Goal: Browse casually: Explore the website without a specific task or goal

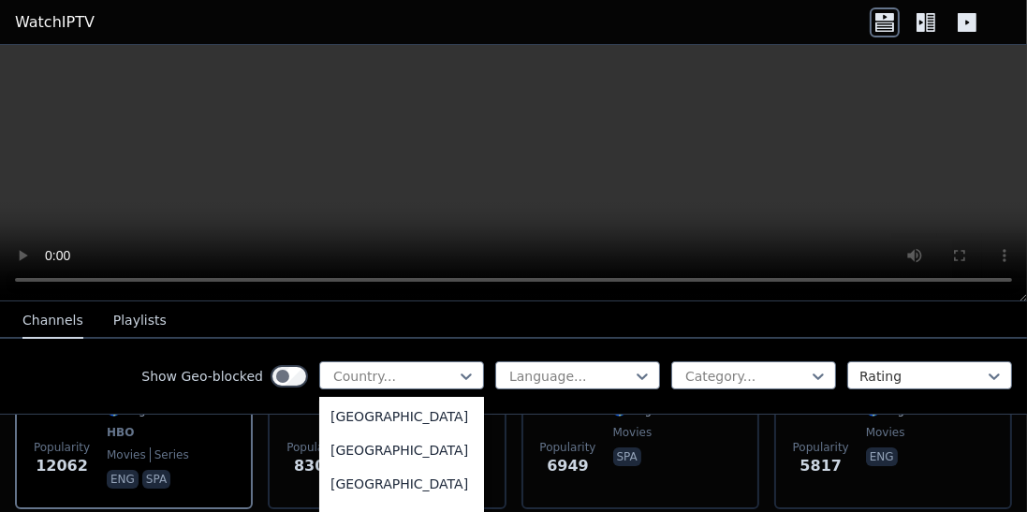
scroll to position [6661, 0]
click at [376, 434] on div "[GEOGRAPHIC_DATA]" at bounding box center [401, 417] width 165 height 34
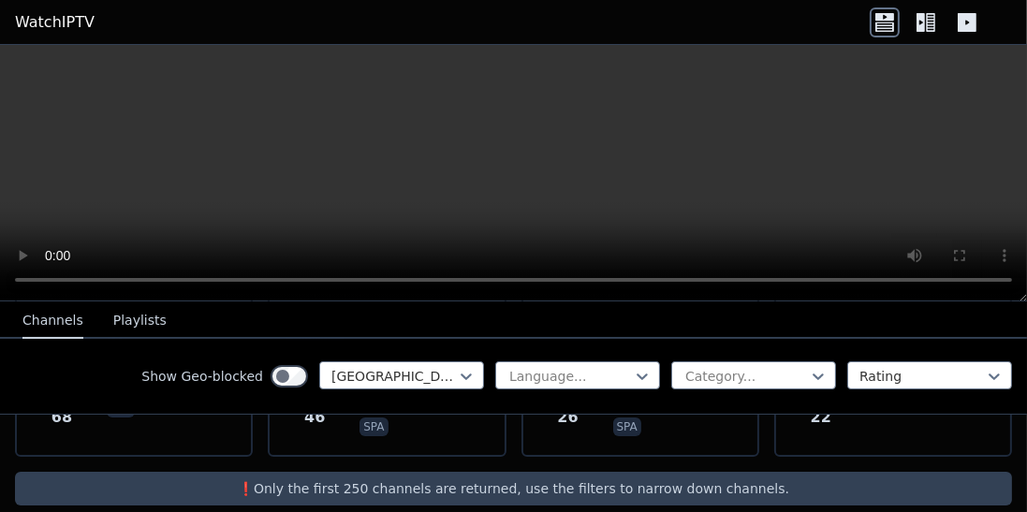
scroll to position [367, 0]
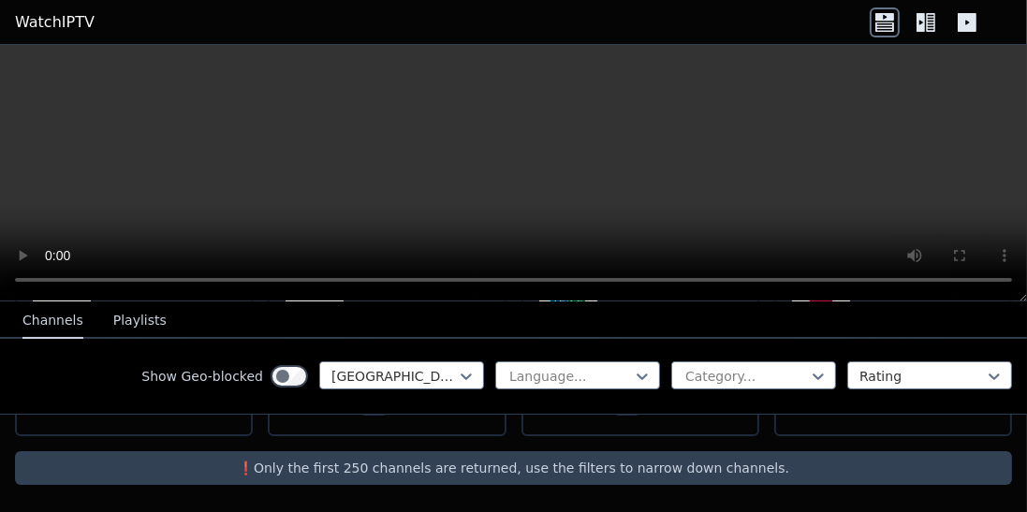
click at [498, 468] on p "❗️Only the first 250 channels are returned, use the filters to narrow down chan…" at bounding box center [513, 468] width 982 height 19
click at [925, 24] on icon at bounding box center [926, 22] width 30 height 30
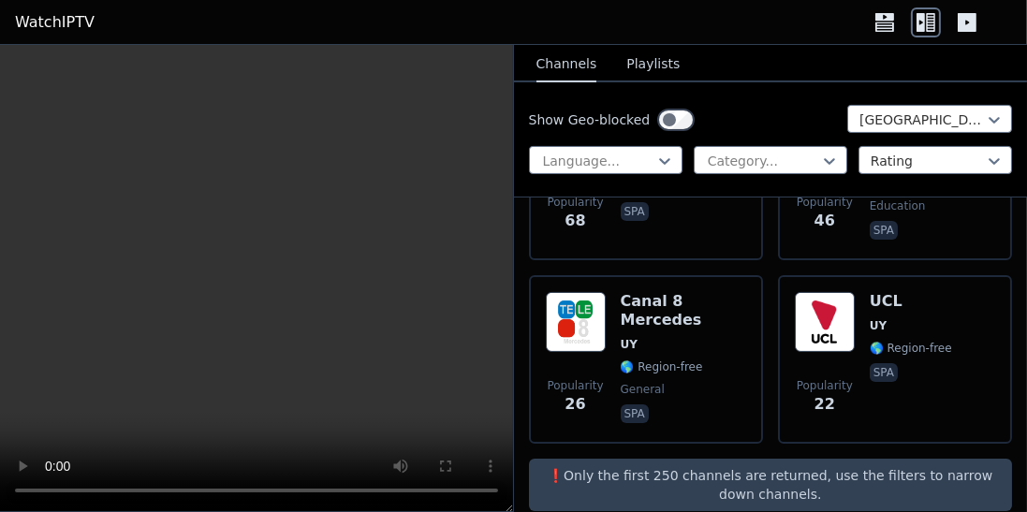
scroll to position [352, 0]
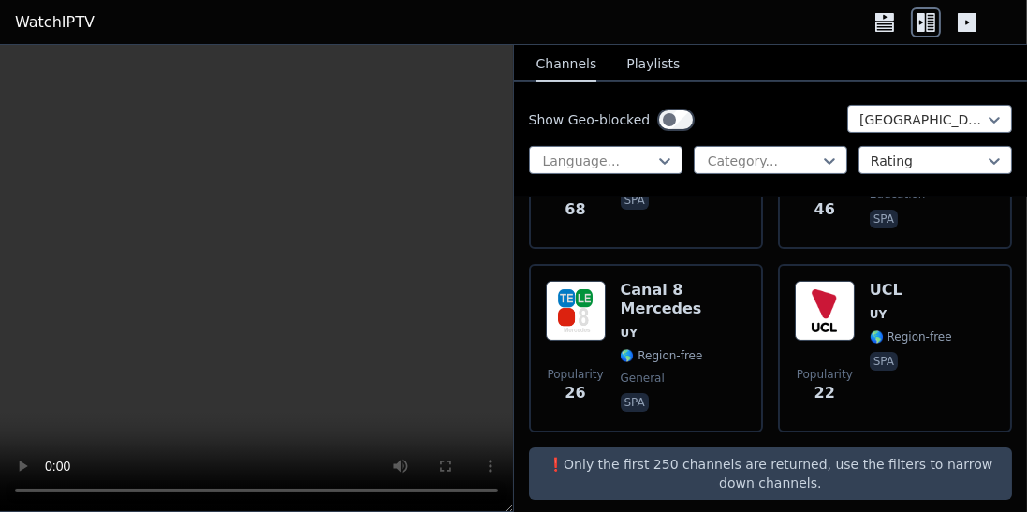
click at [771, 465] on p "❗️Only the first 250 channels are returned, use the filters to narrow down chan…" at bounding box center [771, 473] width 469 height 37
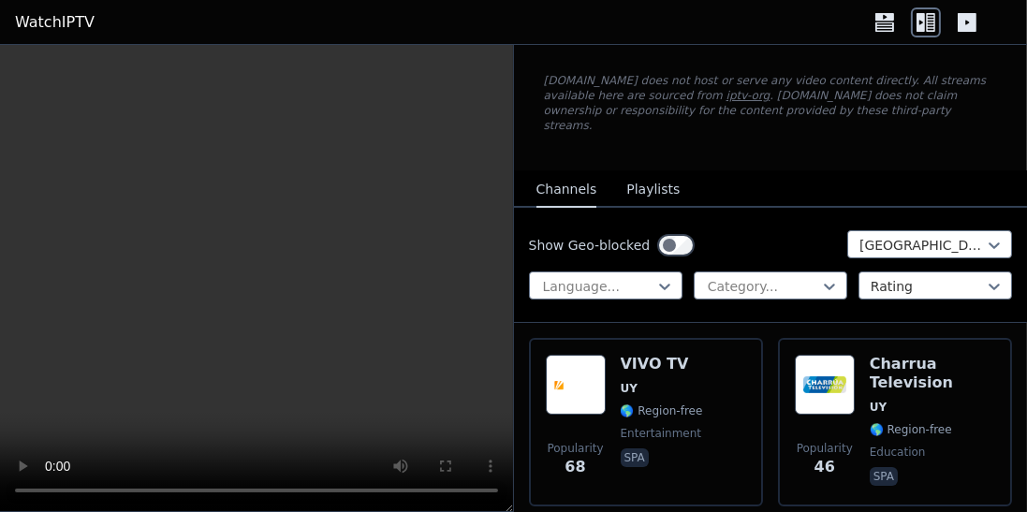
scroll to position [95, 0]
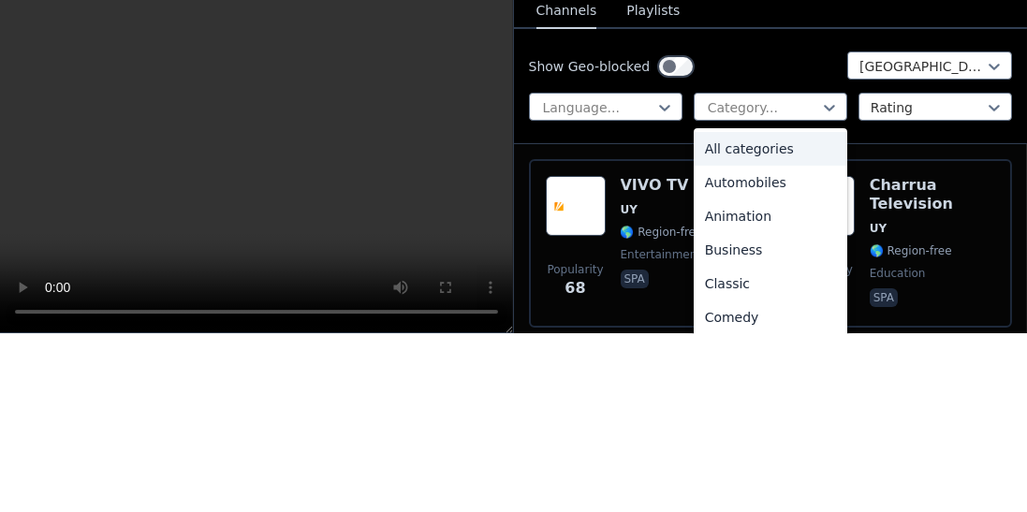
click at [771, 311] on div "All categories" at bounding box center [771, 328] width 154 height 34
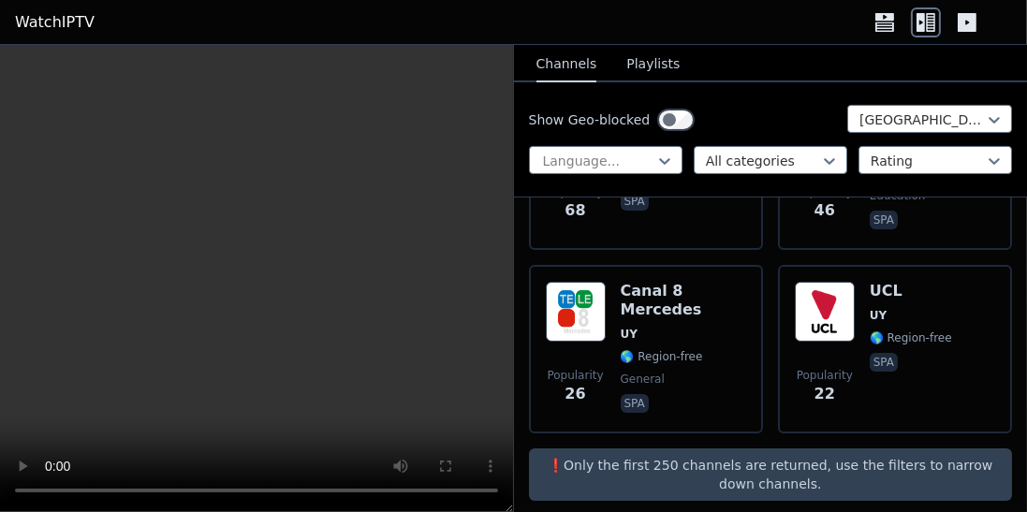
scroll to position [352, 0]
click at [738, 455] on p "❗️Only the first 250 channels are returned, use the filters to narrow down chan…" at bounding box center [771, 473] width 469 height 37
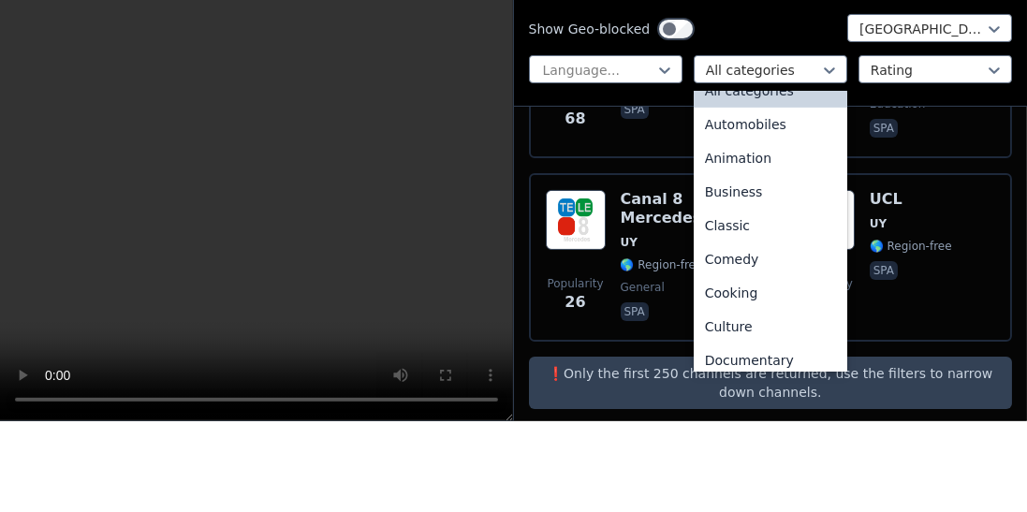
scroll to position [22, 0]
click at [757, 213] on div "Automobiles" at bounding box center [771, 214] width 154 height 34
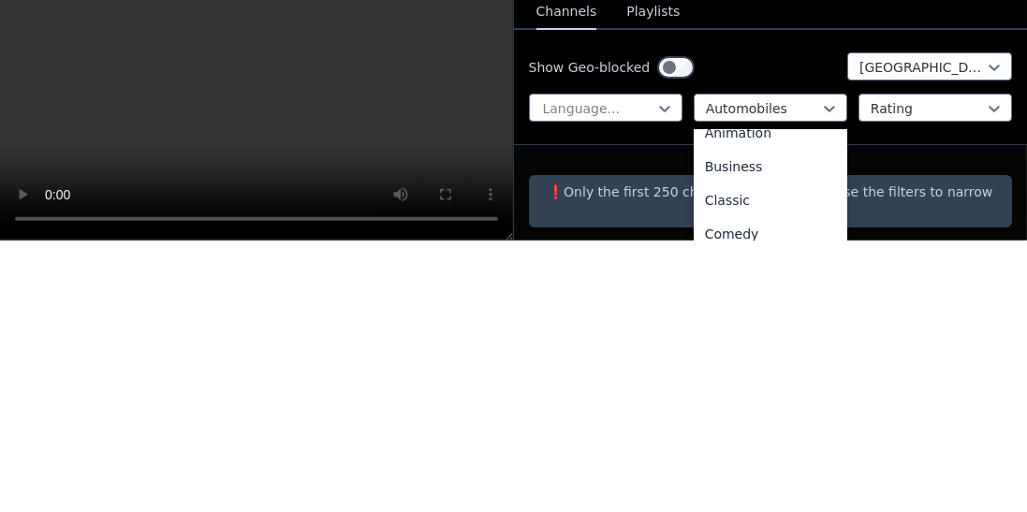
scroll to position [84, 0]
click at [753, 391] on div "Animation" at bounding box center [771, 405] width 154 height 34
click at [754, 402] on div "Business" at bounding box center [771, 419] width 154 height 34
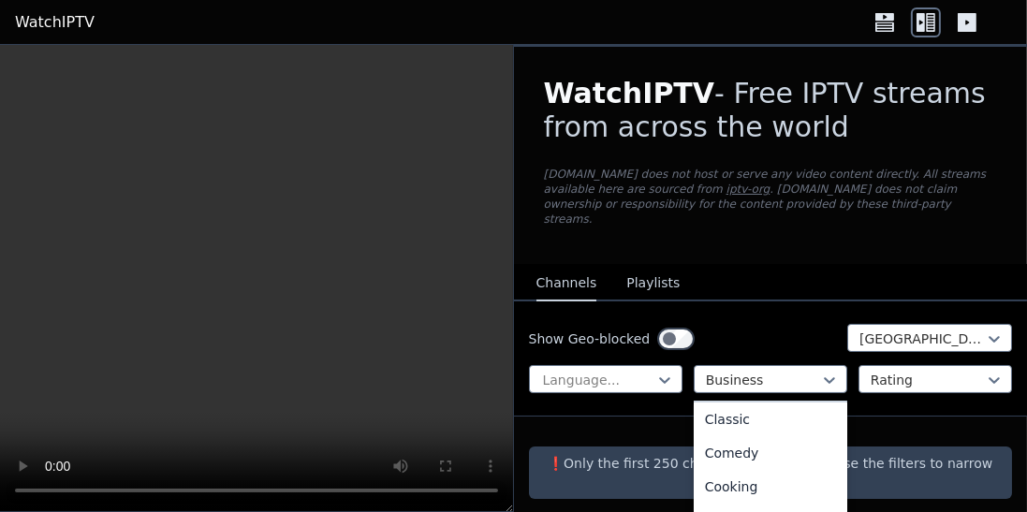
scroll to position [140, 0]
click at [749, 408] on div "Classic" at bounding box center [771, 416] width 154 height 34
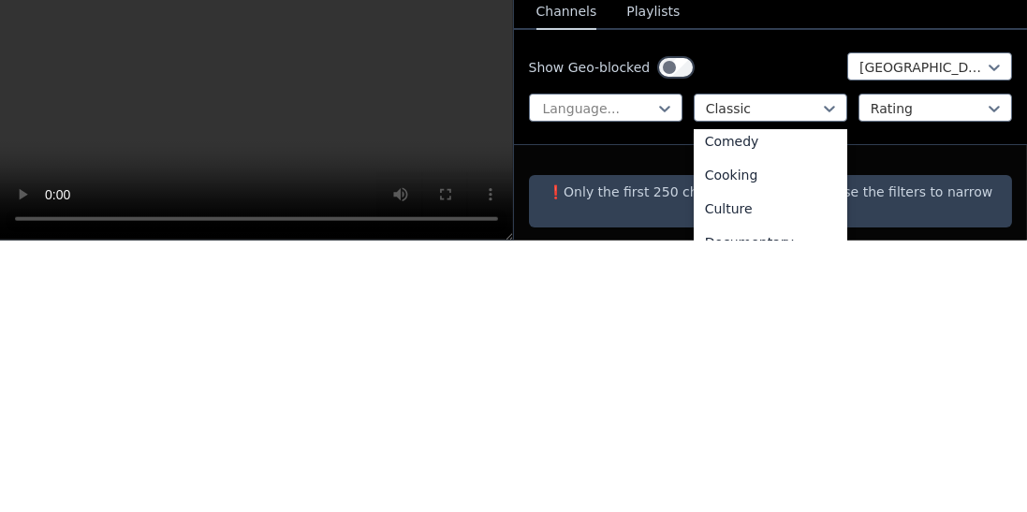
scroll to position [180, 0]
click at [749, 396] on div "Comedy" at bounding box center [771, 410] width 154 height 34
click at [746, 395] on div "Cooking" at bounding box center [771, 410] width 154 height 34
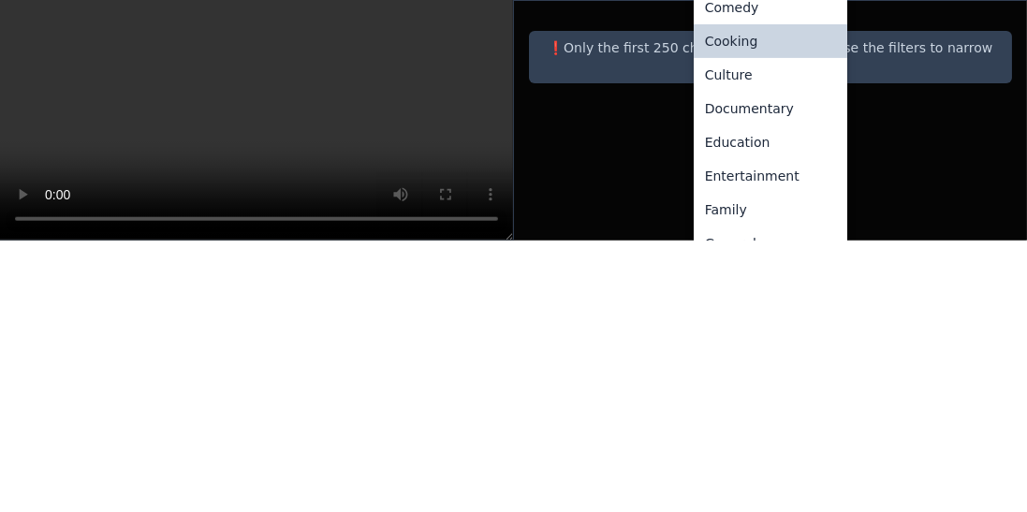
scroll to position [169, 0]
click at [755, 328] on div "Culture" at bounding box center [771, 345] width 154 height 34
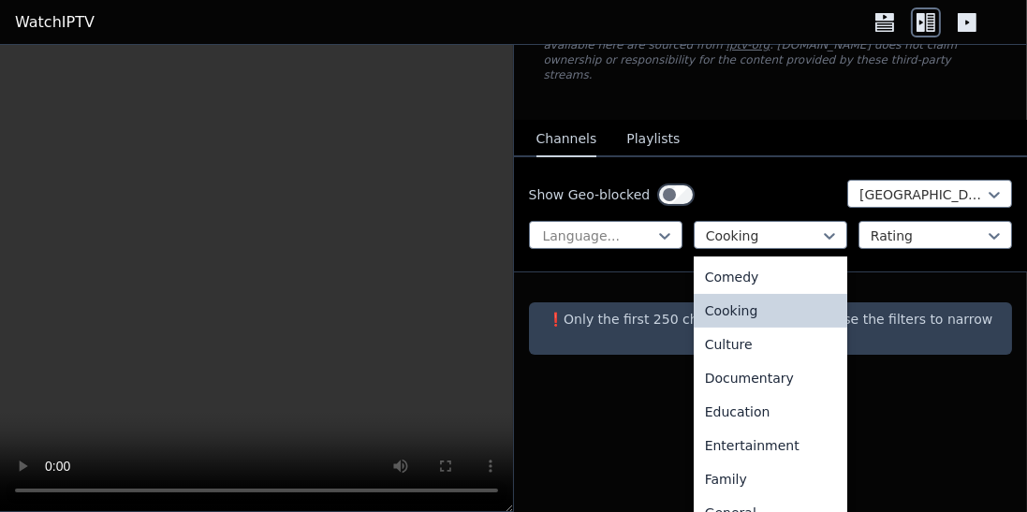
scroll to position [1, 0]
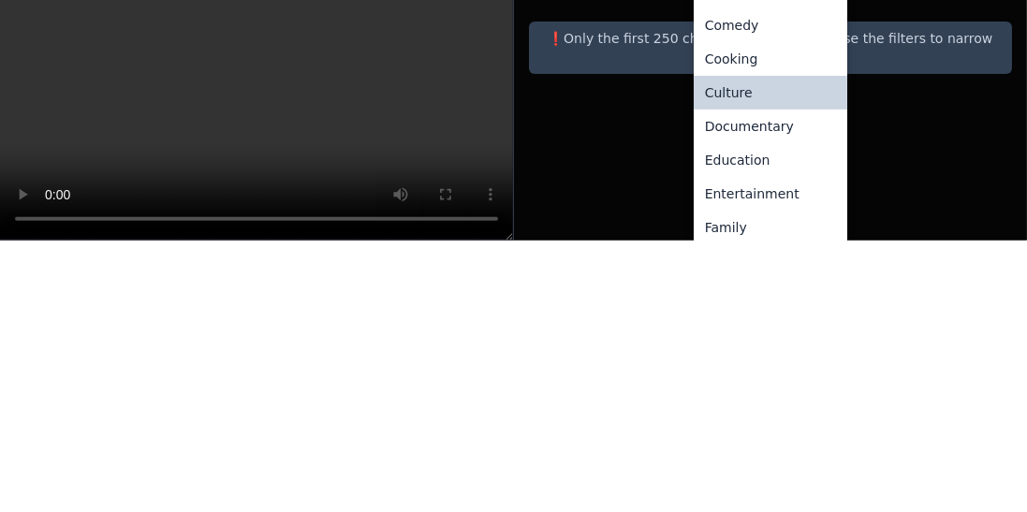
scroll to position [142, 0]
click at [761, 378] on div "Documentary" at bounding box center [771, 395] width 154 height 34
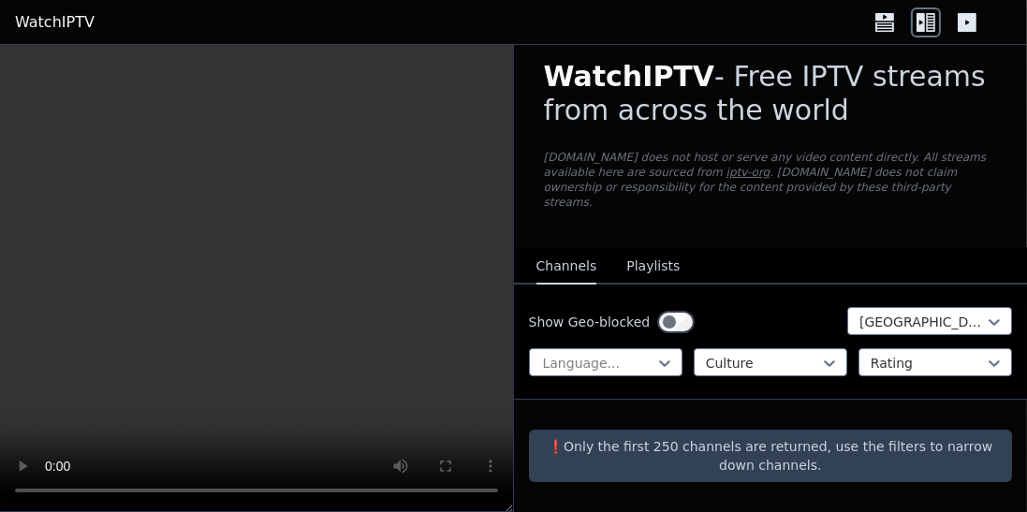
scroll to position [1, 0]
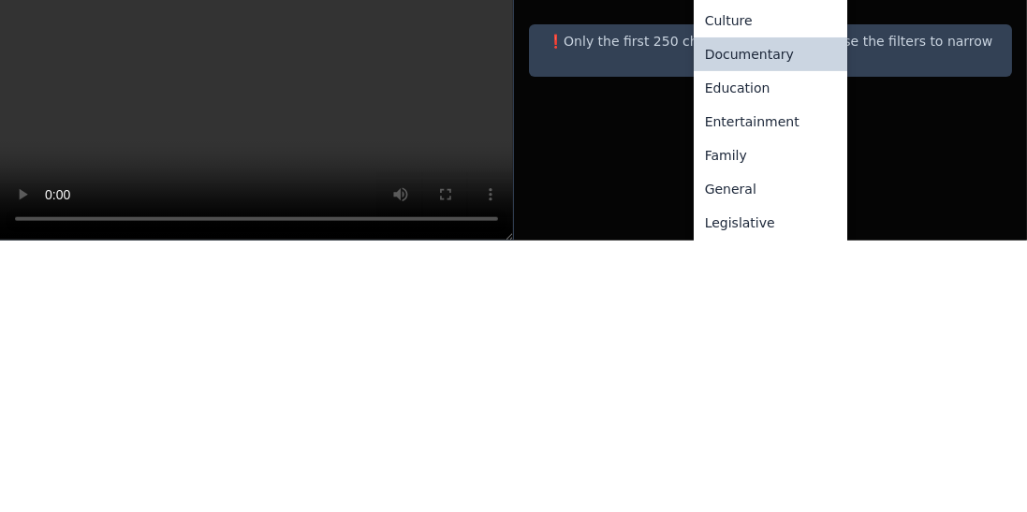
scroll to position [222, 0]
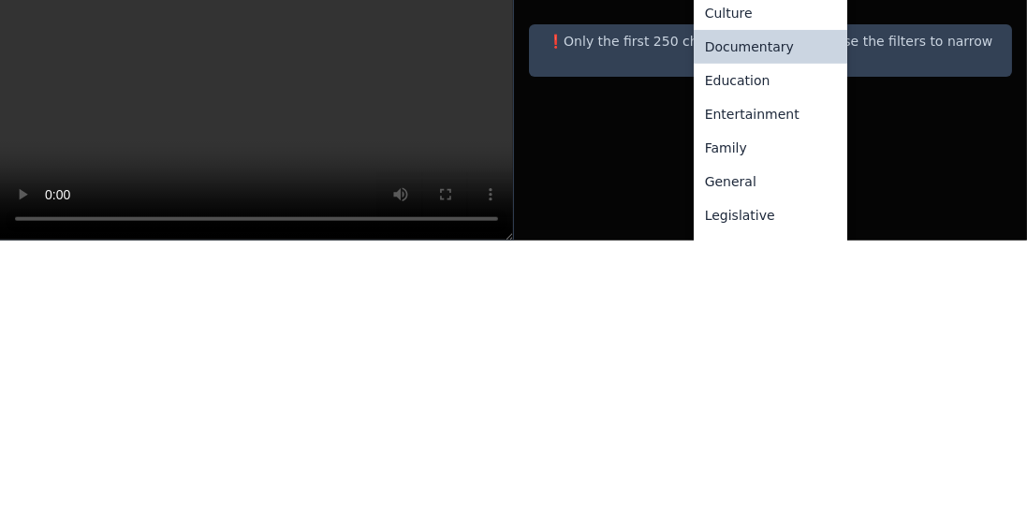
click at [751, 335] on div "Education" at bounding box center [771, 352] width 154 height 34
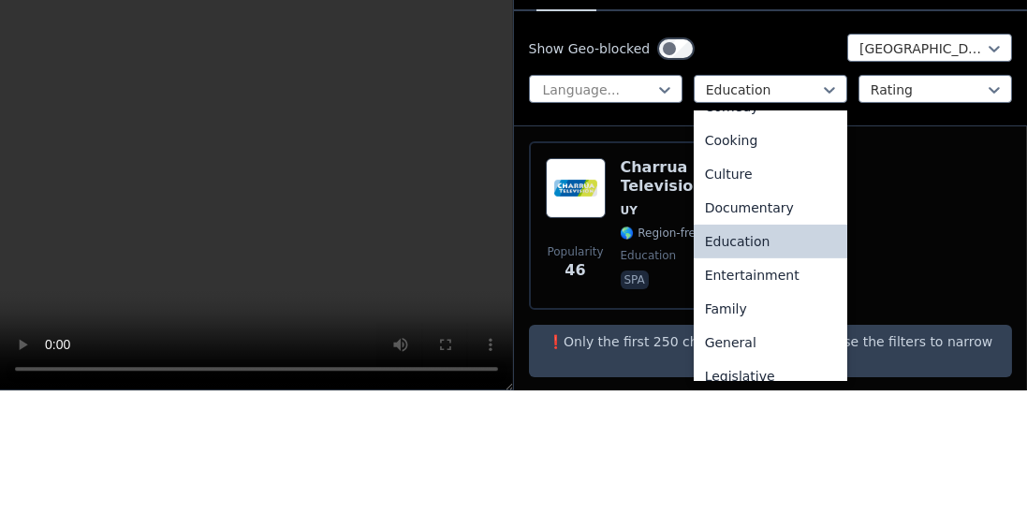
scroll to position [208, 0]
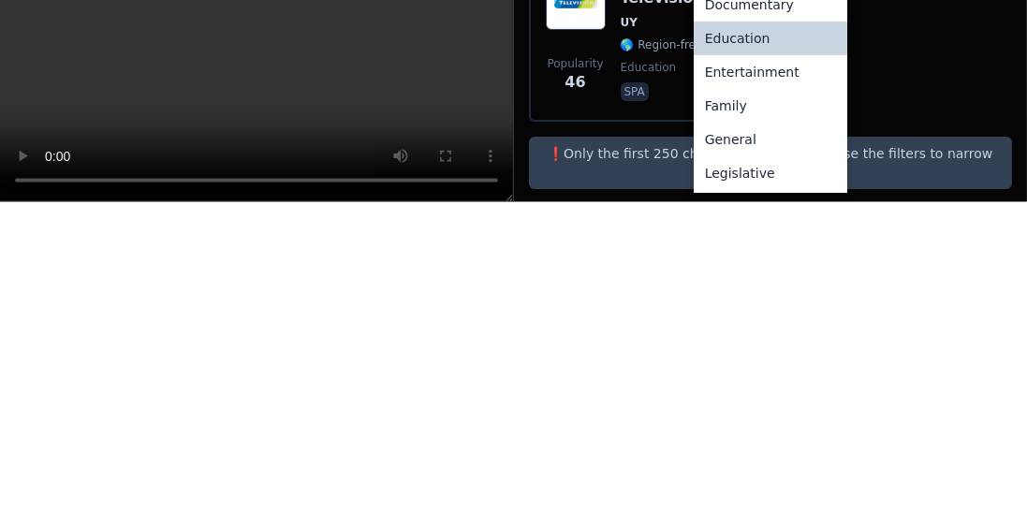
click at [773, 365] on div "Entertainment" at bounding box center [771, 382] width 154 height 34
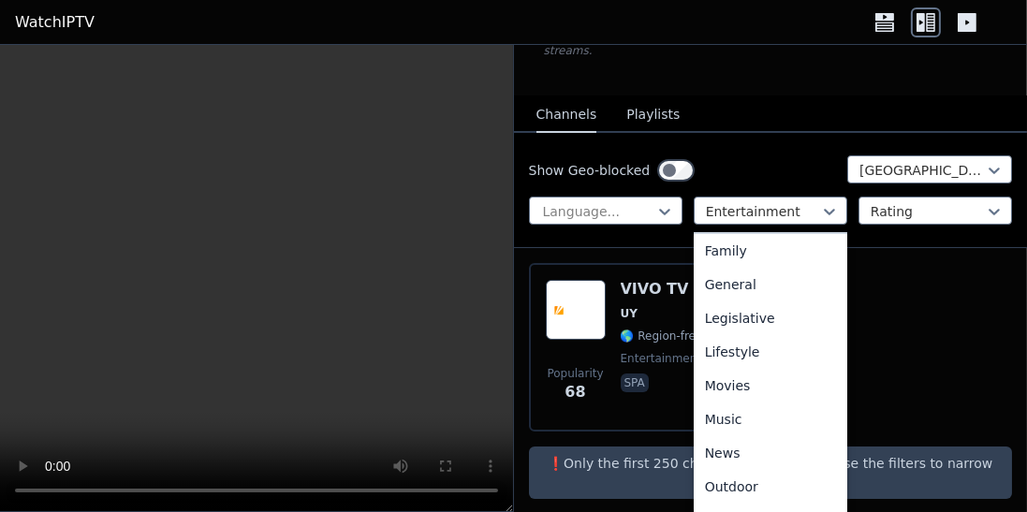
scroll to position [379, 0]
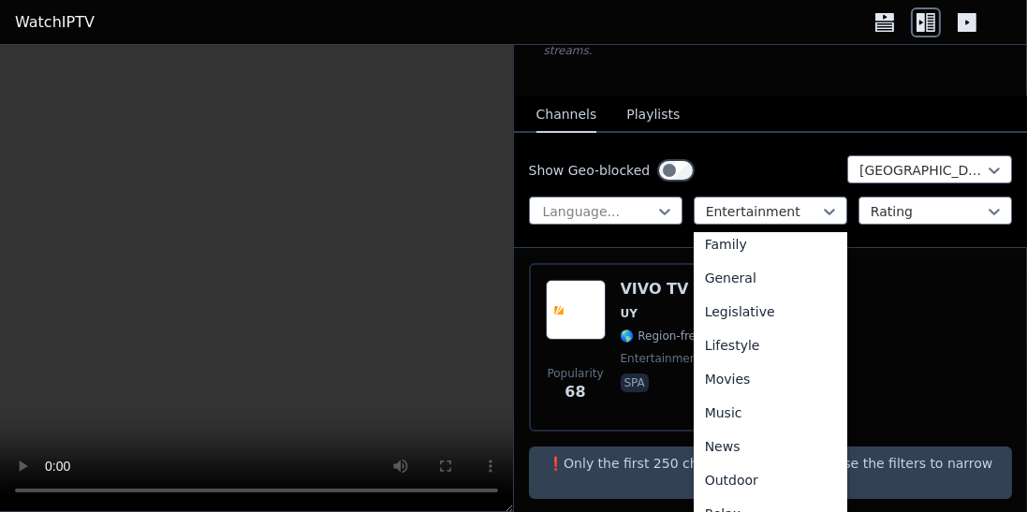
click at [741, 229] on div "Family" at bounding box center [771, 245] width 154 height 34
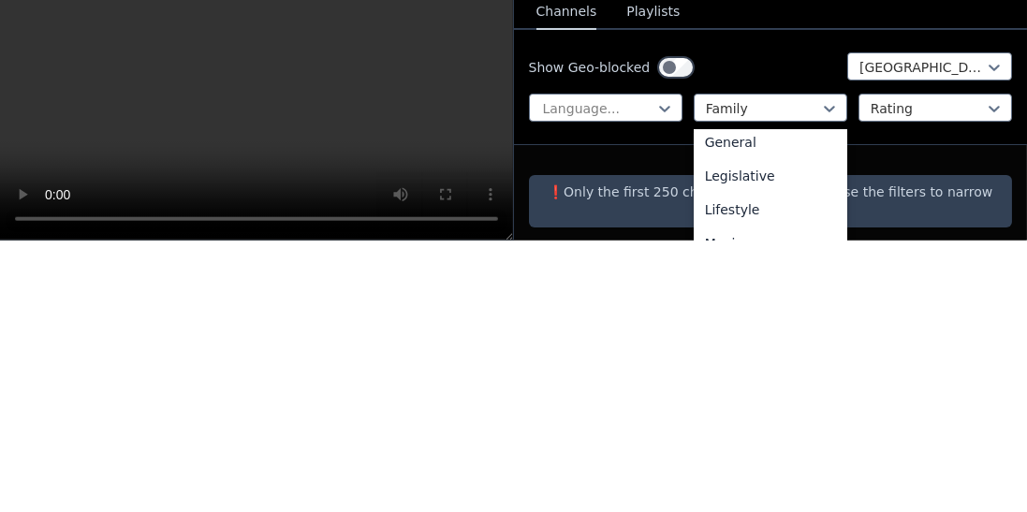
scroll to position [409, 0]
click at [751, 400] on div "General" at bounding box center [771, 417] width 154 height 34
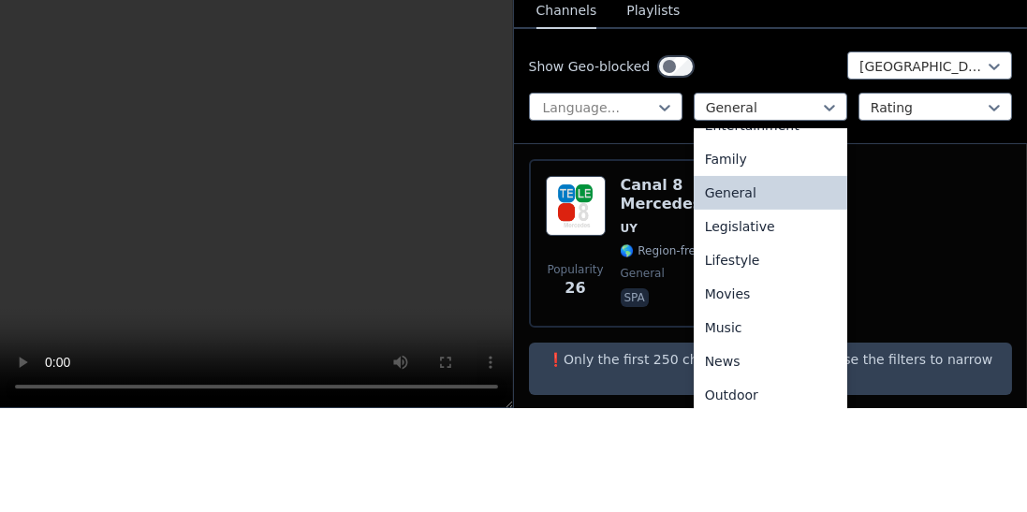
scroll to position [376, 0]
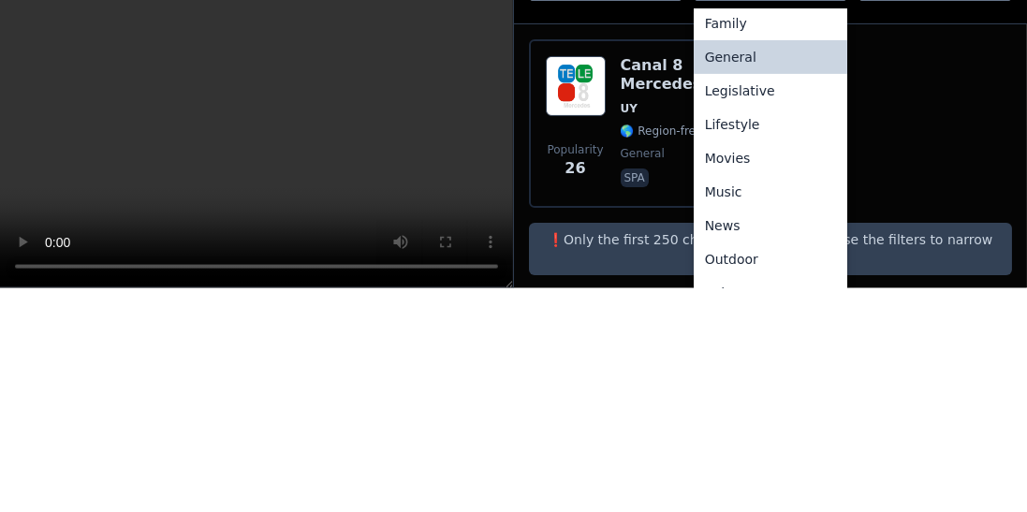
click at [756, 298] on div "Legislative" at bounding box center [771, 315] width 154 height 34
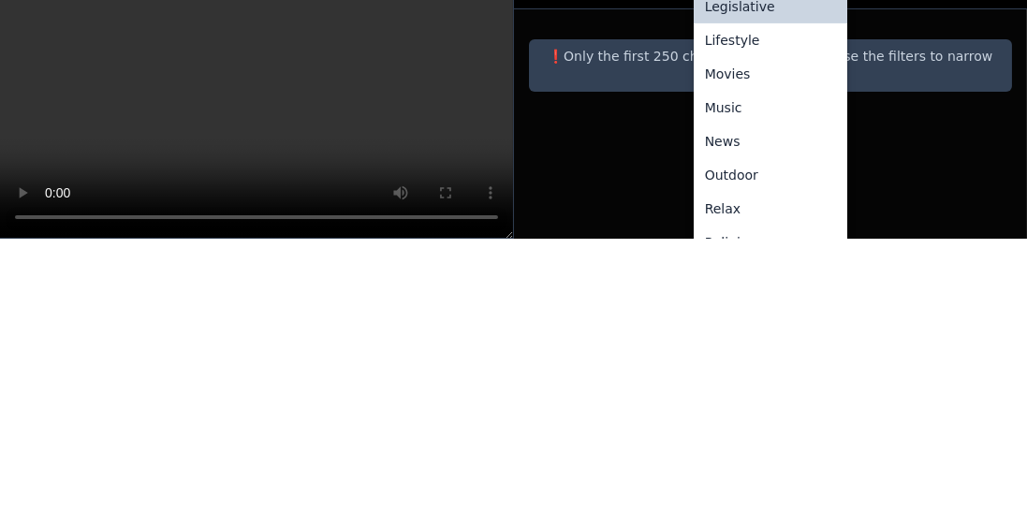
scroll to position [449, 0]
click at [754, 294] on div "Lifestyle" at bounding box center [771, 311] width 154 height 34
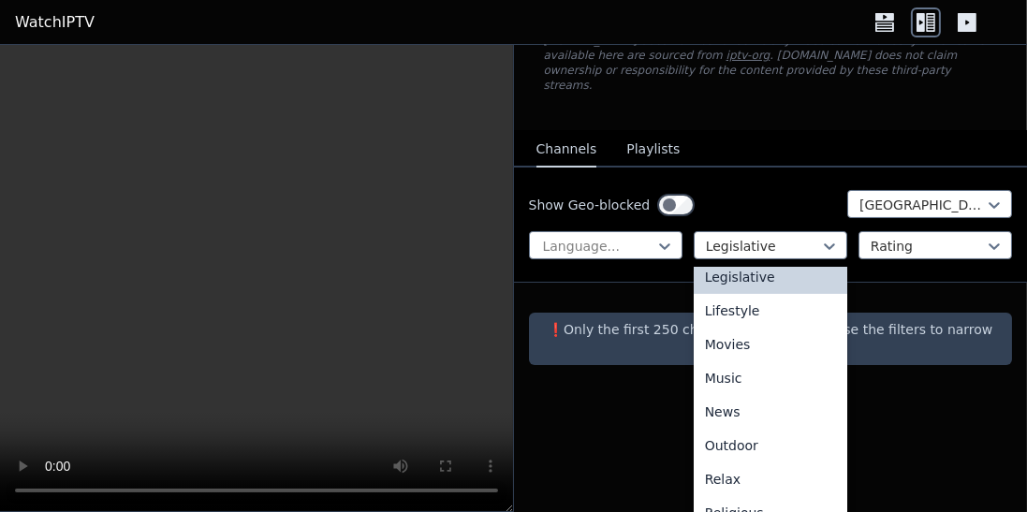
scroll to position [1, 0]
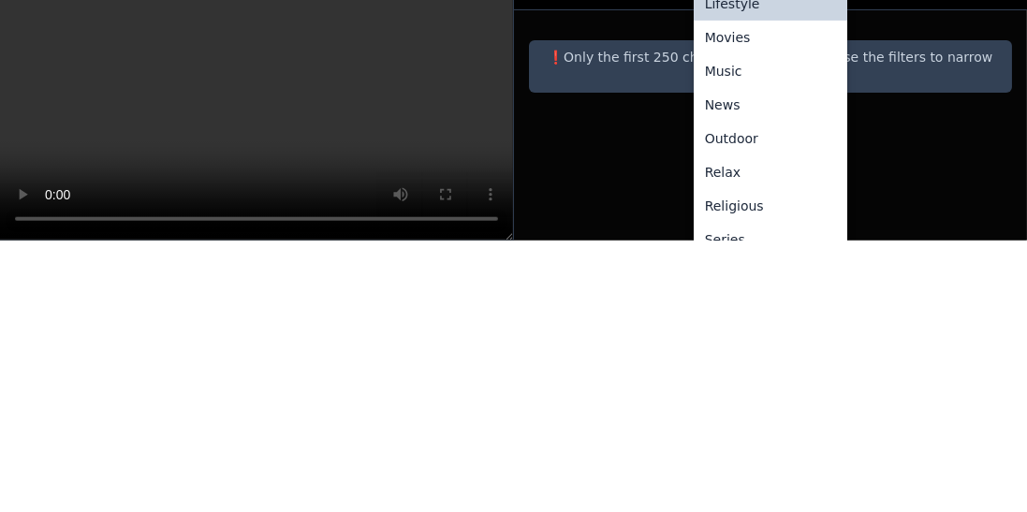
scroll to position [484, 0]
click at [755, 291] on div "Movies" at bounding box center [771, 308] width 154 height 34
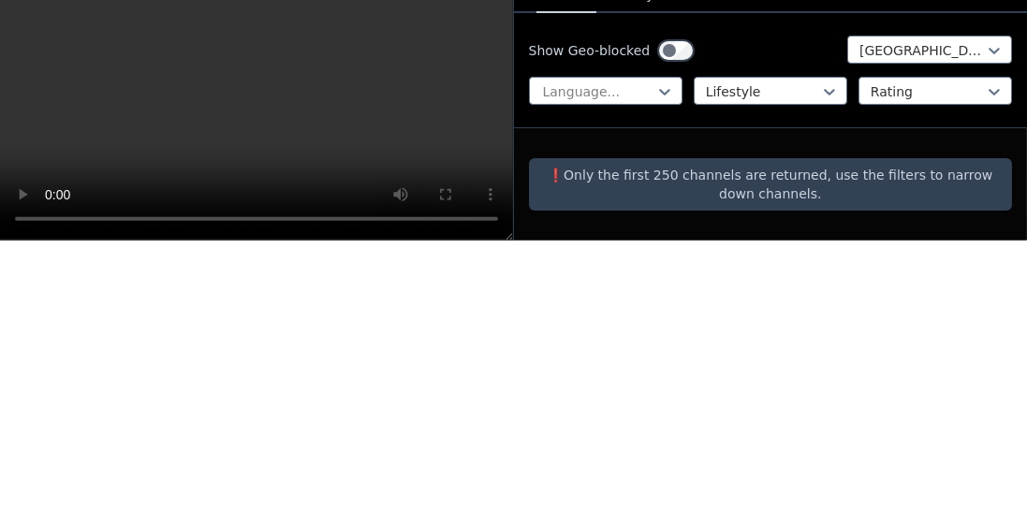
scroll to position [1, 0]
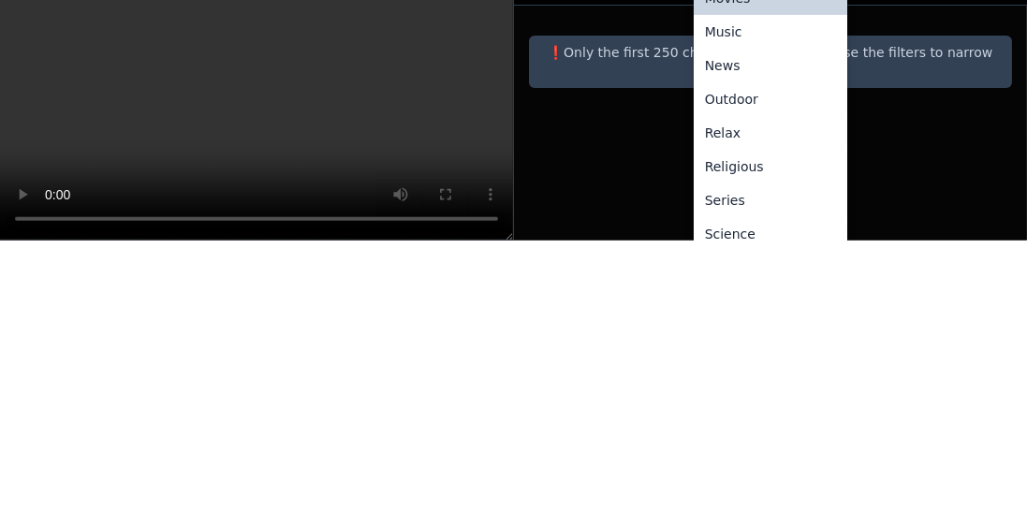
scroll to position [518, 0]
click at [750, 287] on div "Music" at bounding box center [771, 304] width 154 height 34
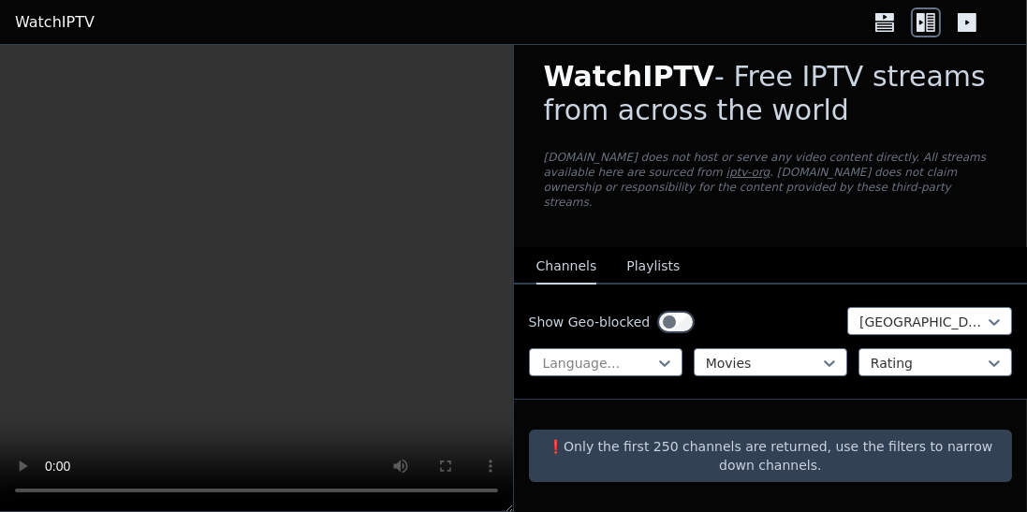
scroll to position [1, 0]
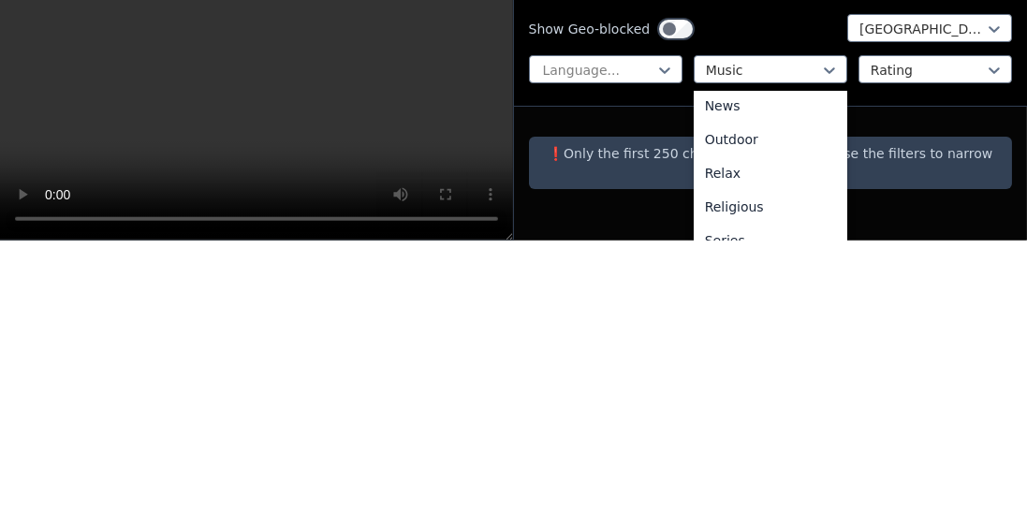
scroll to position [581, 0]
click at [742, 359] on div "News" at bounding box center [771, 376] width 154 height 34
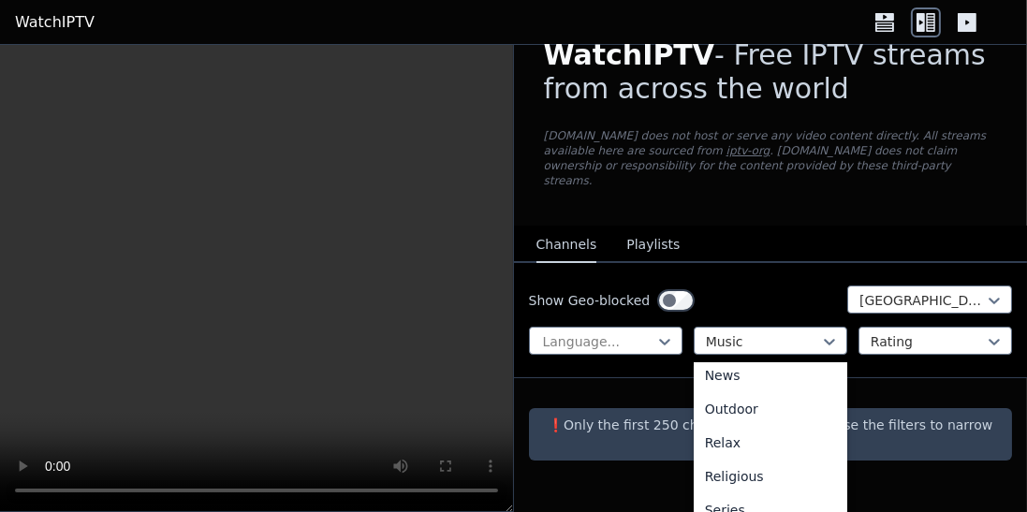
scroll to position [1, 0]
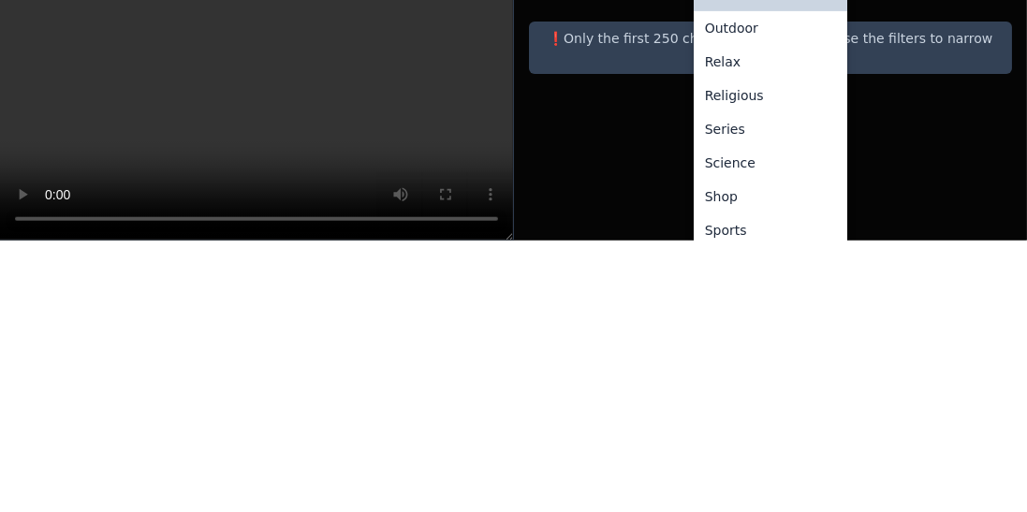
scroll to position [577, 0]
click at [747, 281] on div "Outdoor" at bounding box center [771, 298] width 154 height 34
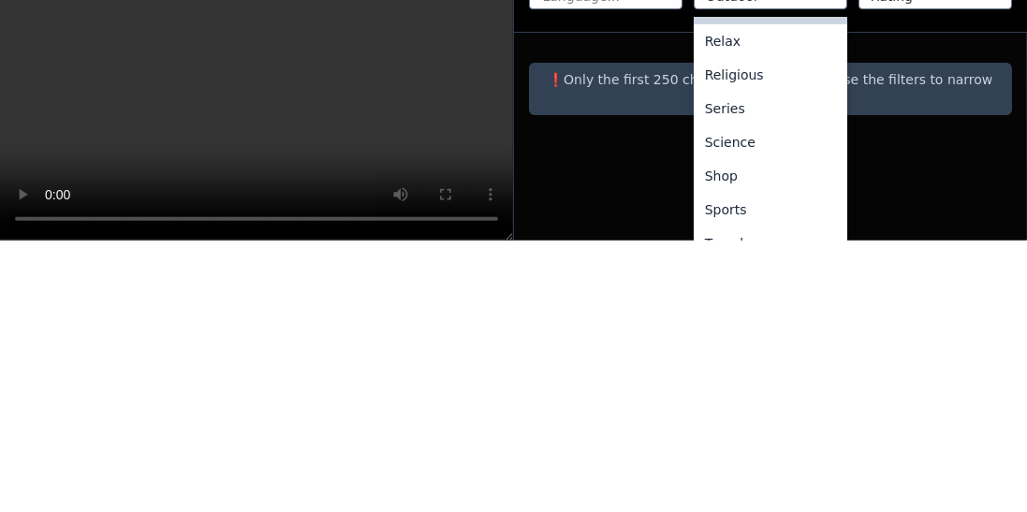
scroll to position [114, 0]
click at [745, 297] on div "Relax" at bounding box center [771, 312] width 154 height 34
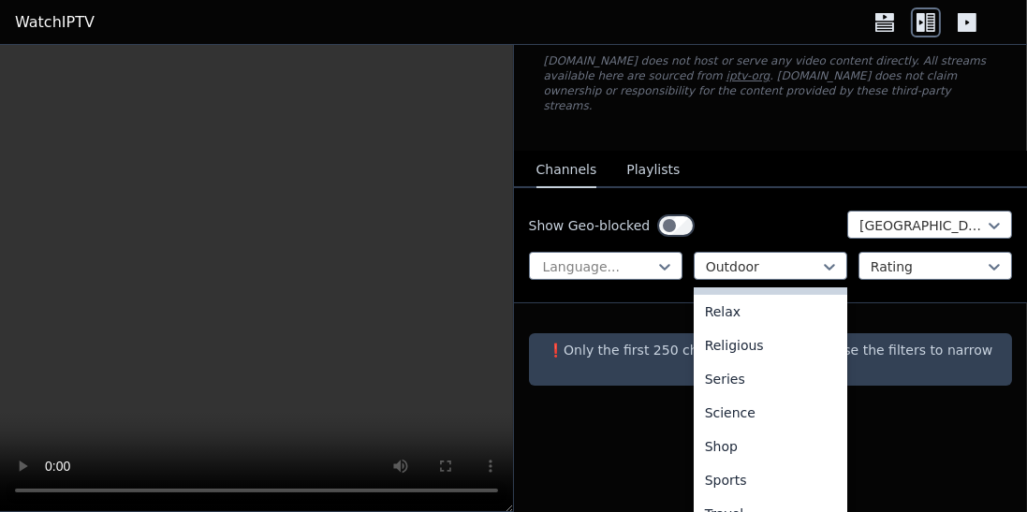
scroll to position [1, 0]
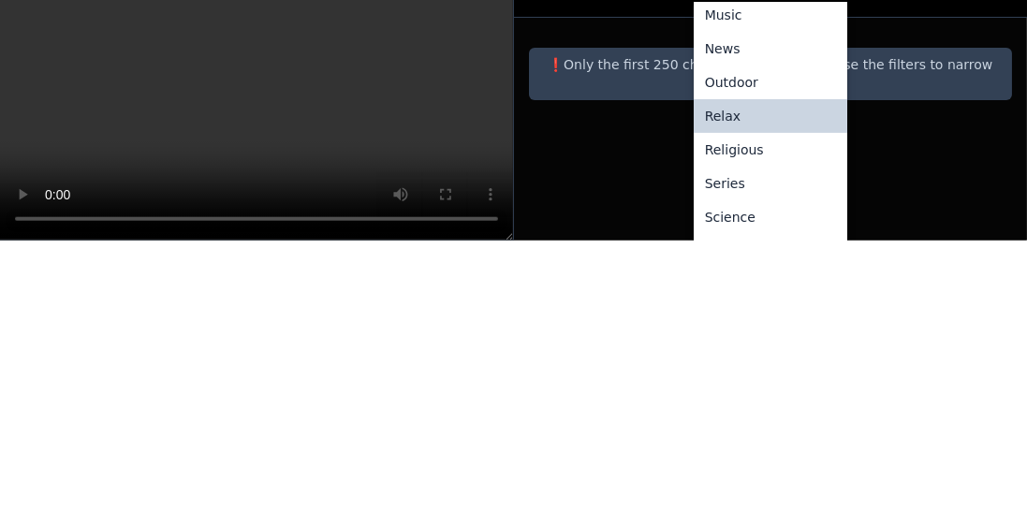
scroll to position [148, 0]
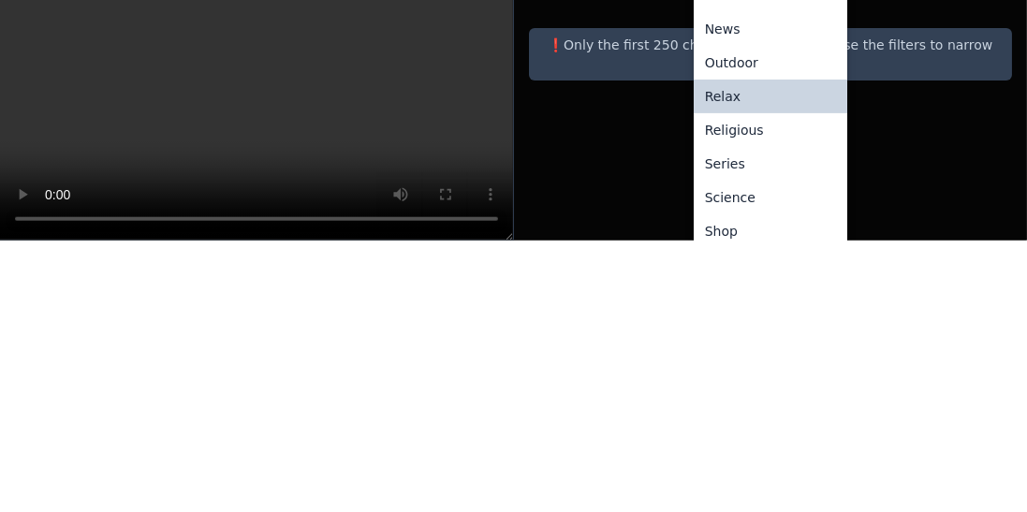
click at [748, 385] on div "Religious" at bounding box center [771, 402] width 154 height 34
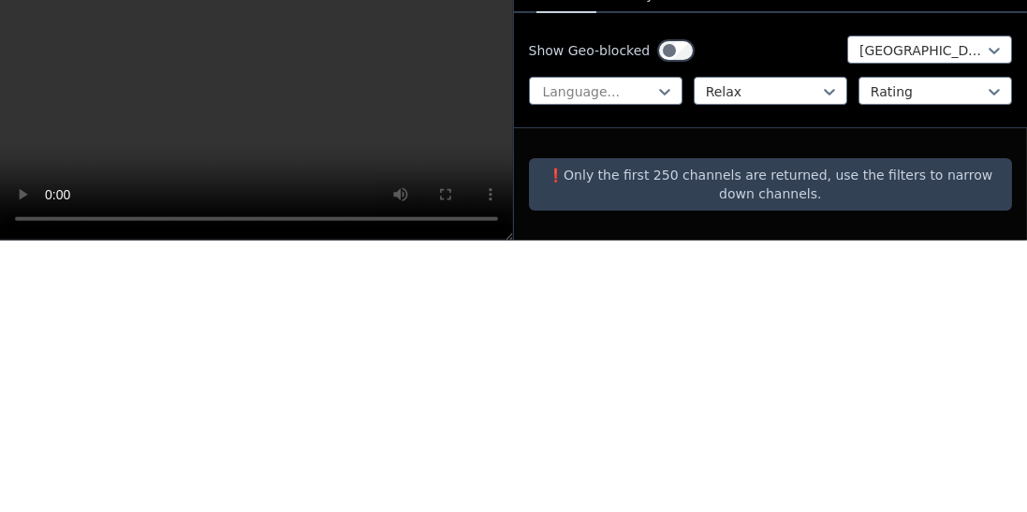
scroll to position [1, 0]
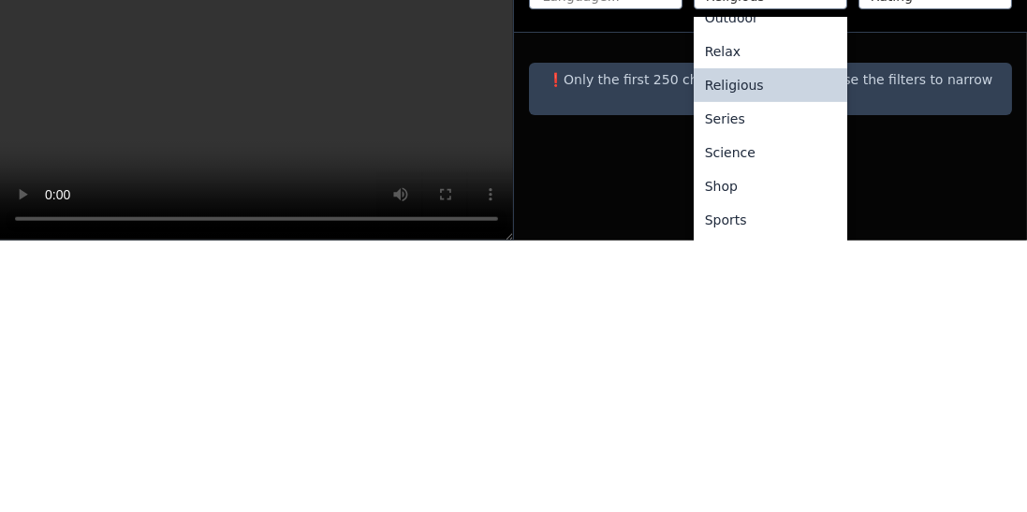
scroll to position [637, 0]
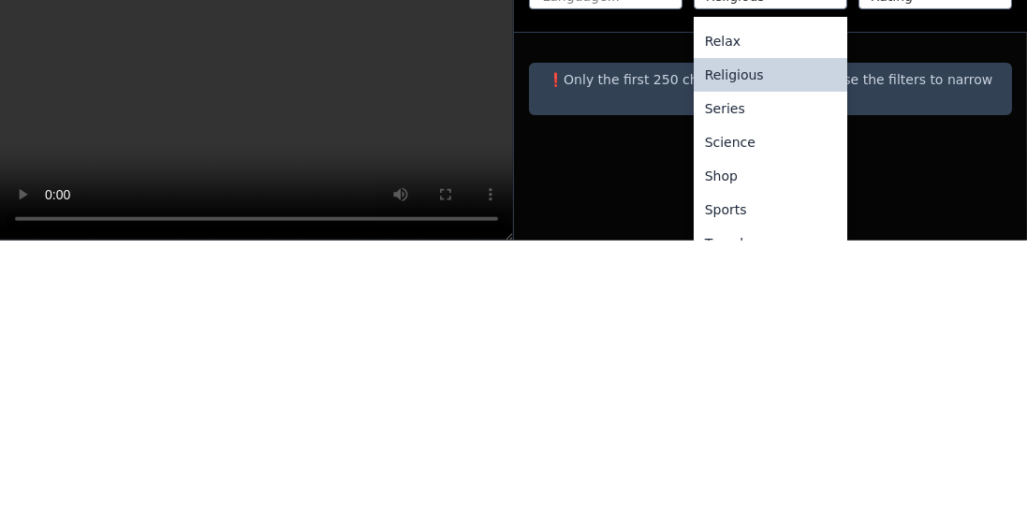
click at [749, 363] on div "Series" at bounding box center [771, 380] width 154 height 34
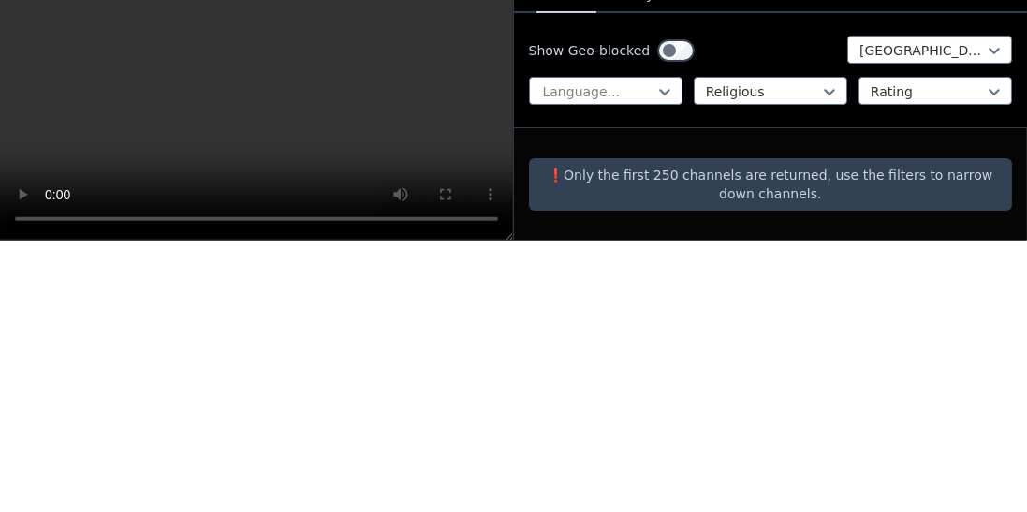
scroll to position [1, 0]
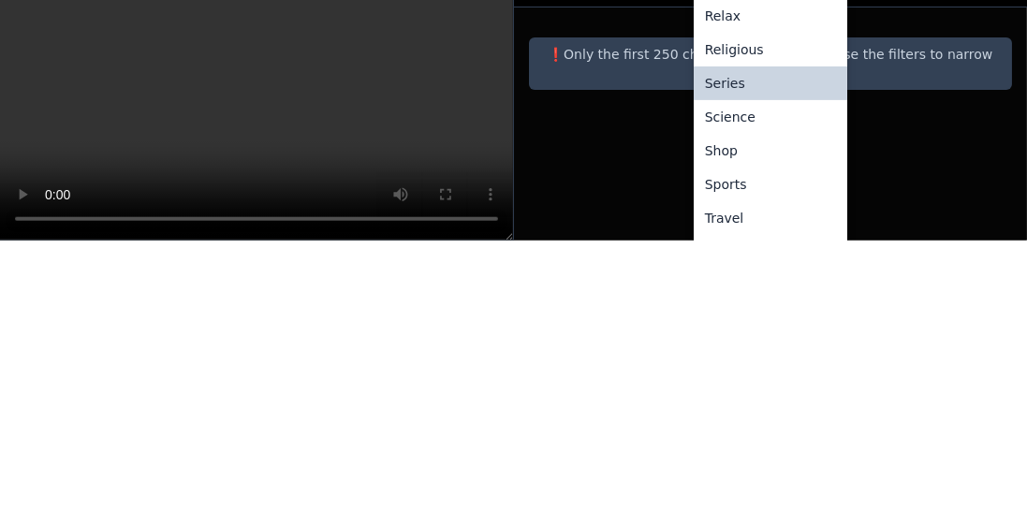
scroll to position [140, 0]
click at [748, 372] on div "Science" at bounding box center [771, 388] width 154 height 34
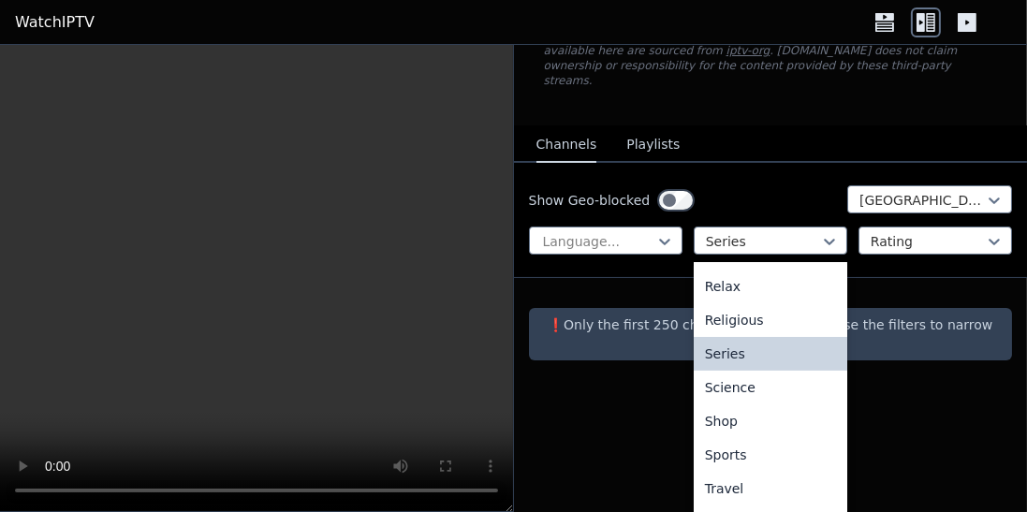
scroll to position [1, 0]
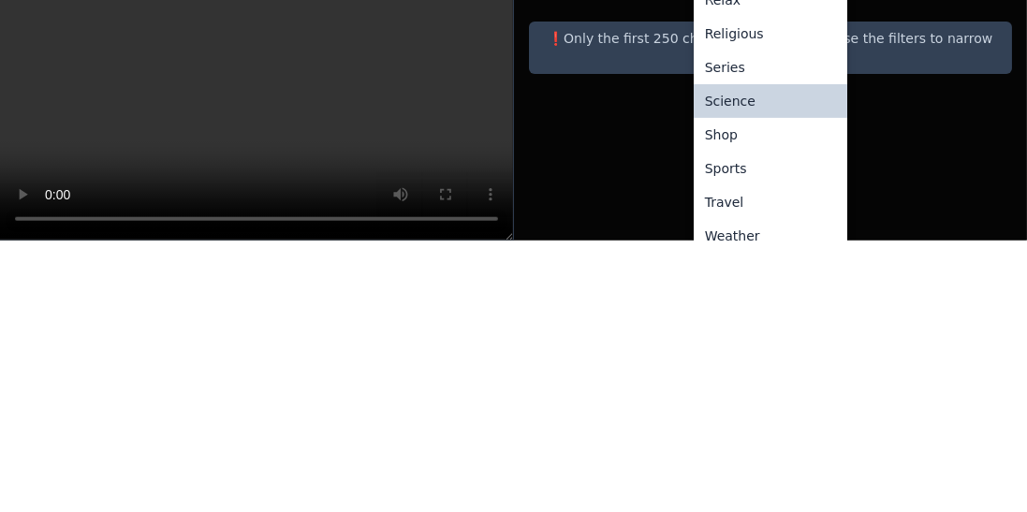
click at [747, 398] on div "Shop" at bounding box center [771, 407] width 154 height 34
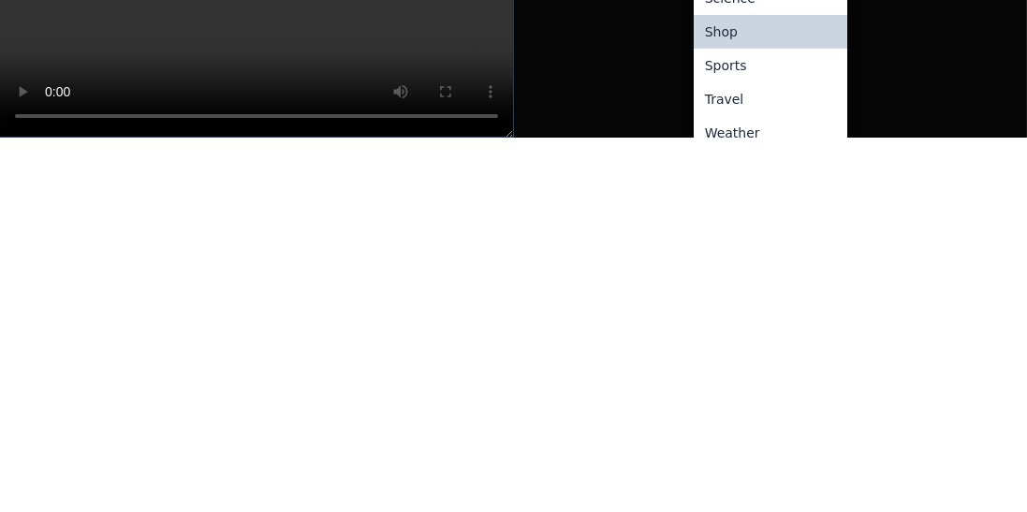
click at [756, 423] on div "Sports" at bounding box center [771, 440] width 154 height 34
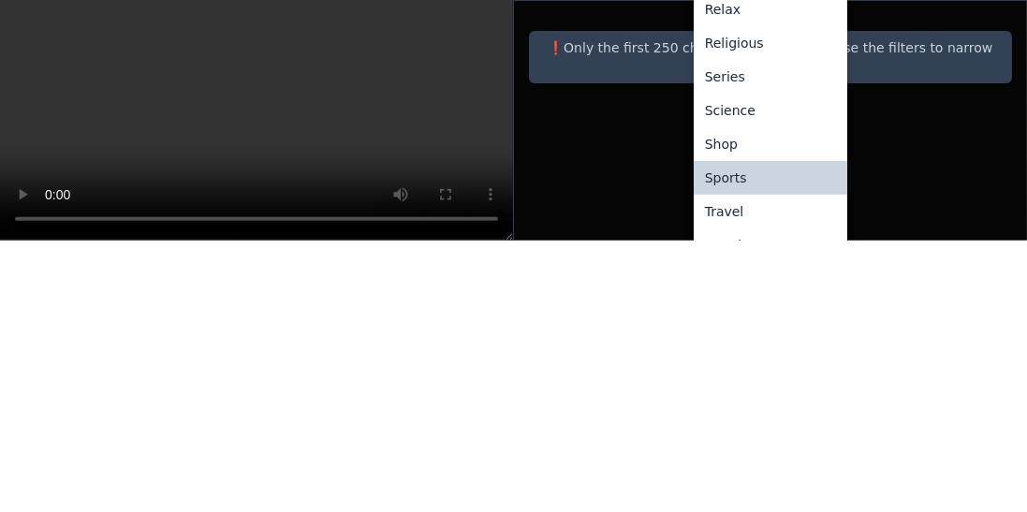
scroll to position [155, 0]
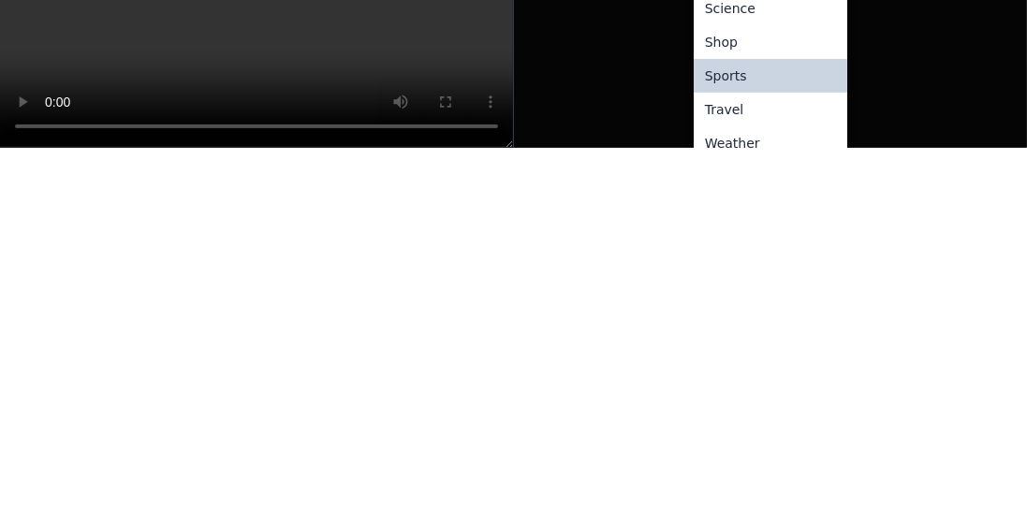
click at [742, 457] on div "Travel" at bounding box center [771, 474] width 154 height 34
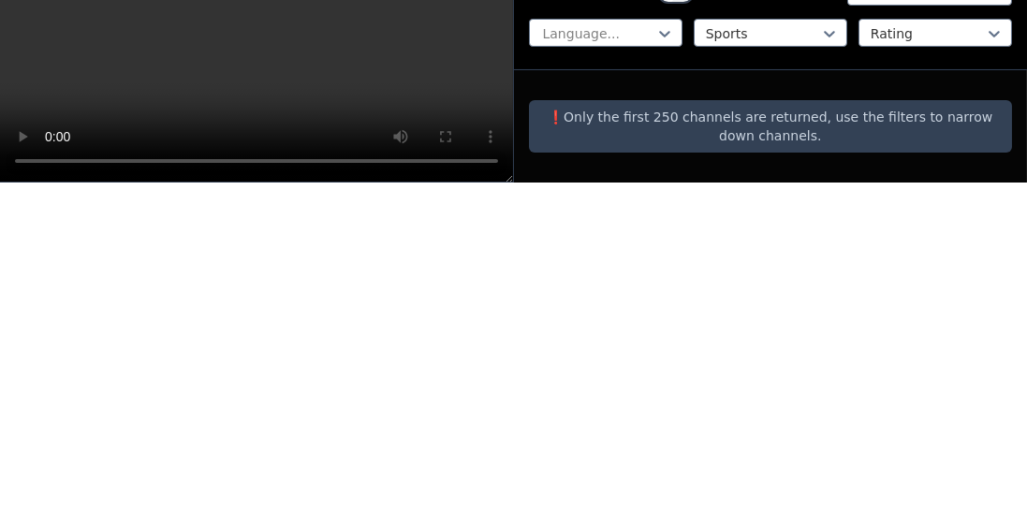
scroll to position [1, 0]
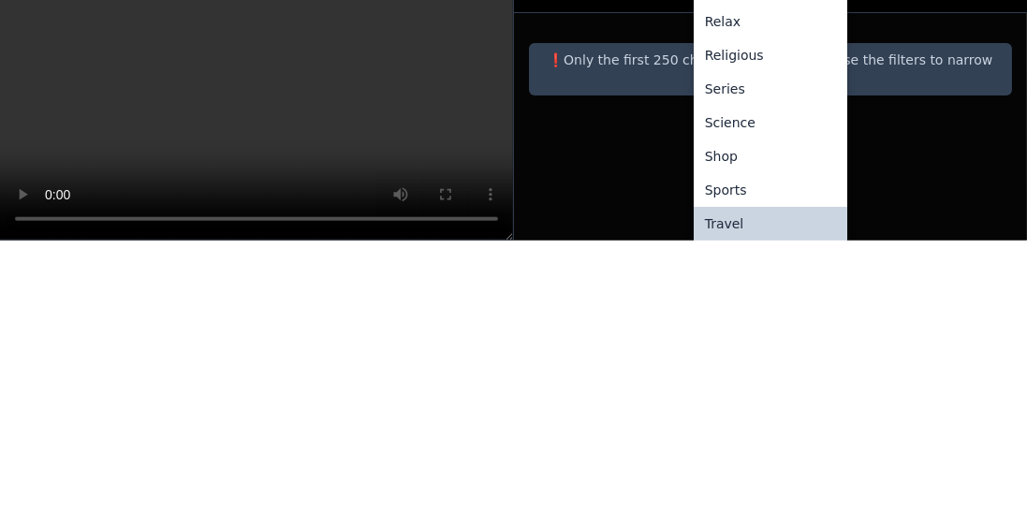
scroll to position [155, 0]
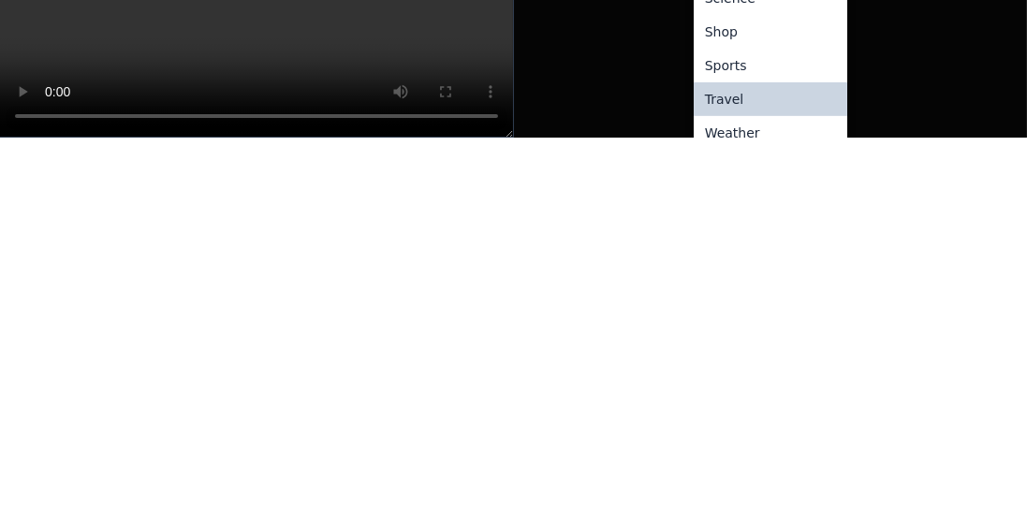
click at [751, 497] on div "Weather" at bounding box center [771, 508] width 154 height 34
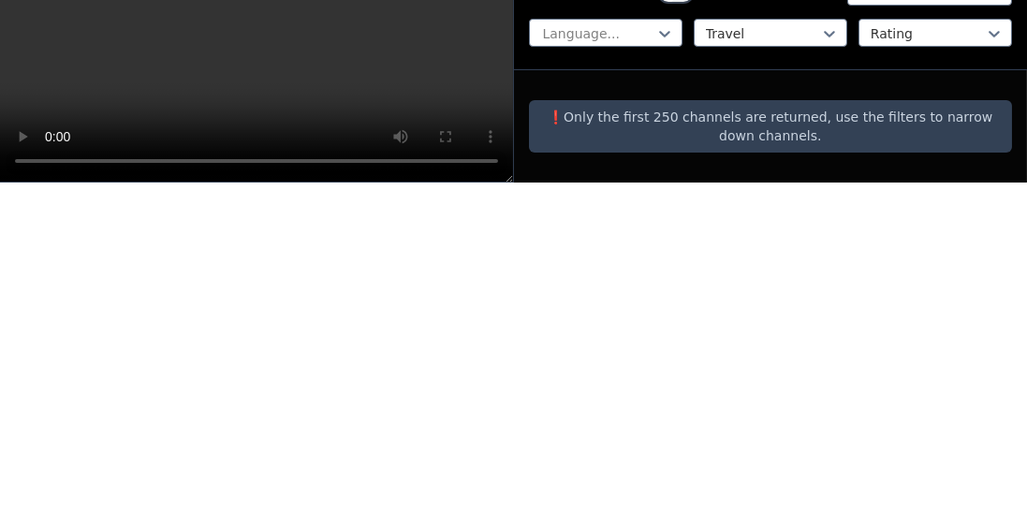
scroll to position [1, 0]
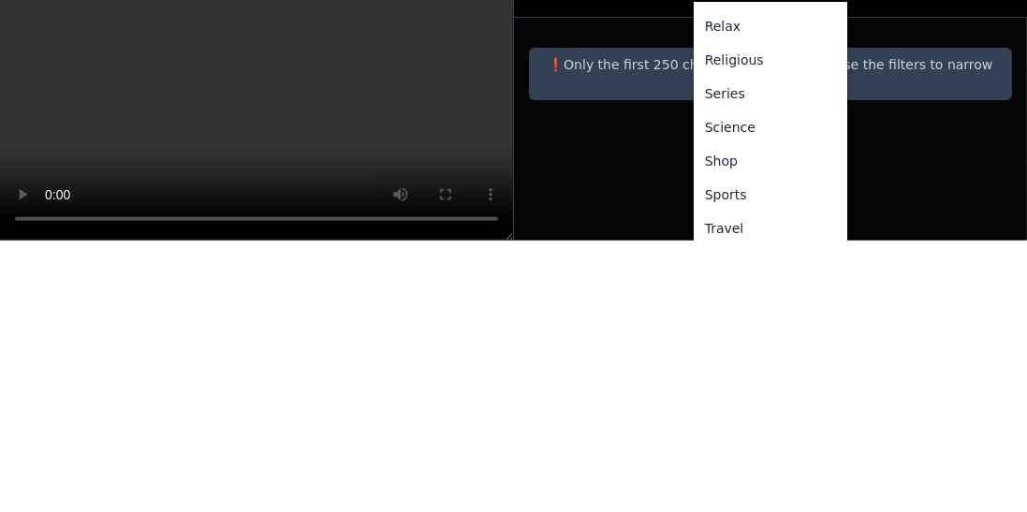
scroll to position [155, 0]
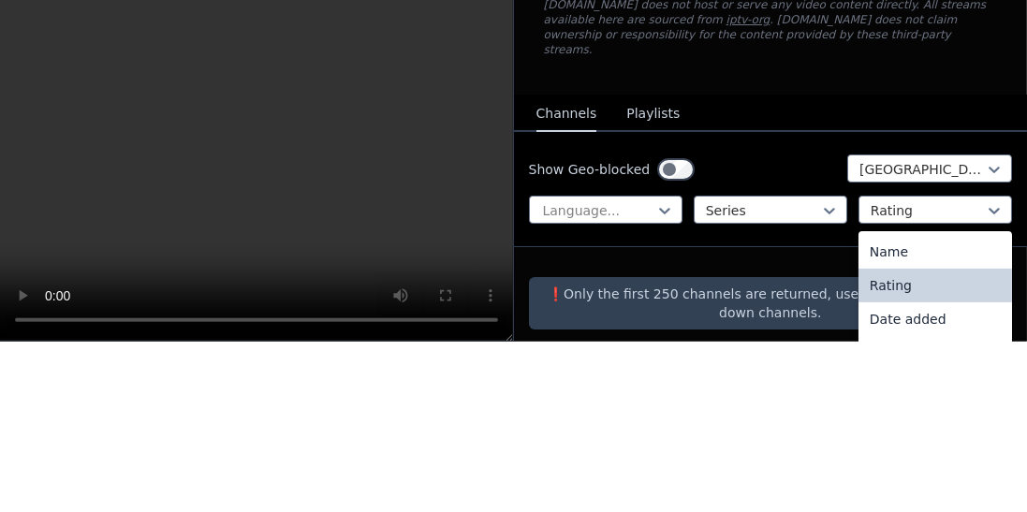
click at [654, 269] on button "Playlists" at bounding box center [653, 285] width 53 height 36
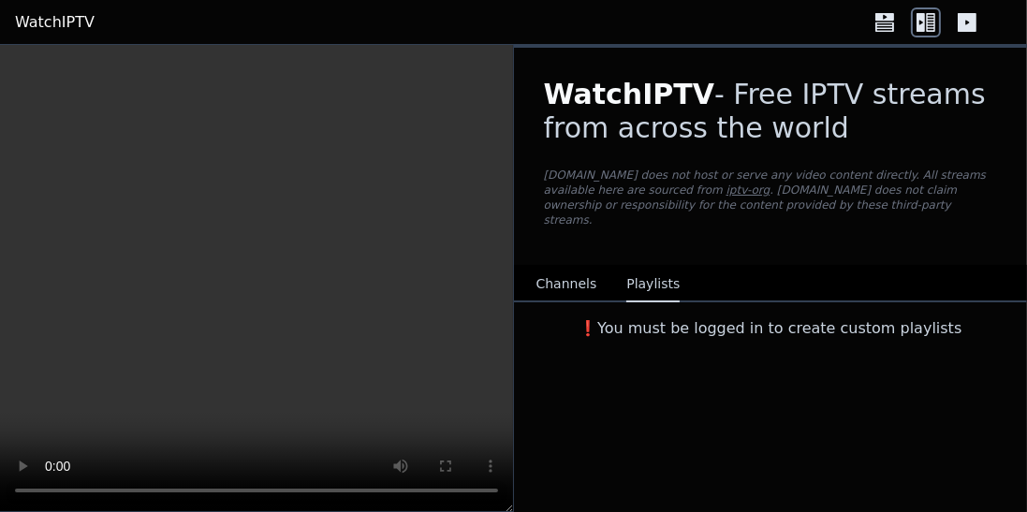
click at [568, 267] on button "Channels" at bounding box center [567, 285] width 61 height 36
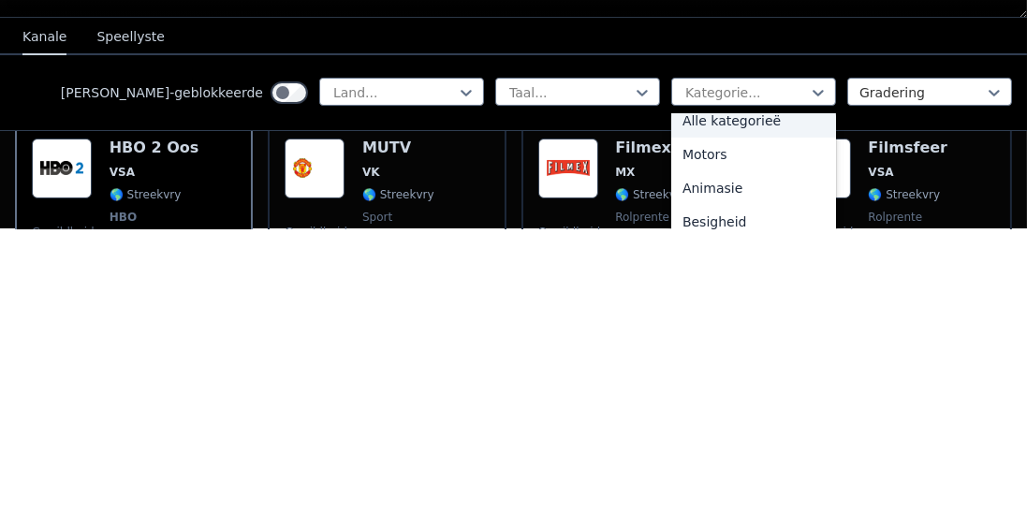
scroll to position [10, 0]
click at [751, 403] on font "Alle kategorieë" at bounding box center [732, 407] width 98 height 15
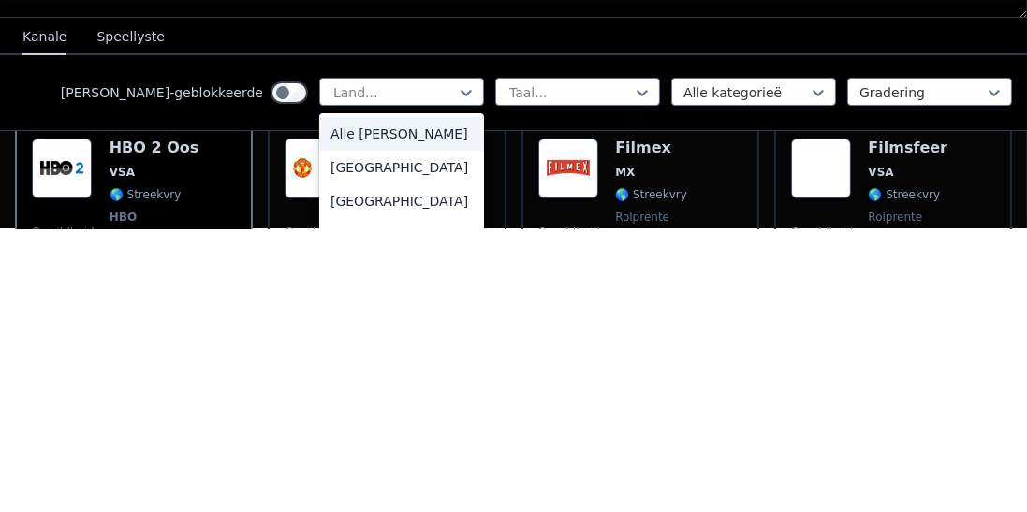
click at [397, 405] on div "Alle [PERSON_NAME]" at bounding box center [401, 418] width 165 height 34
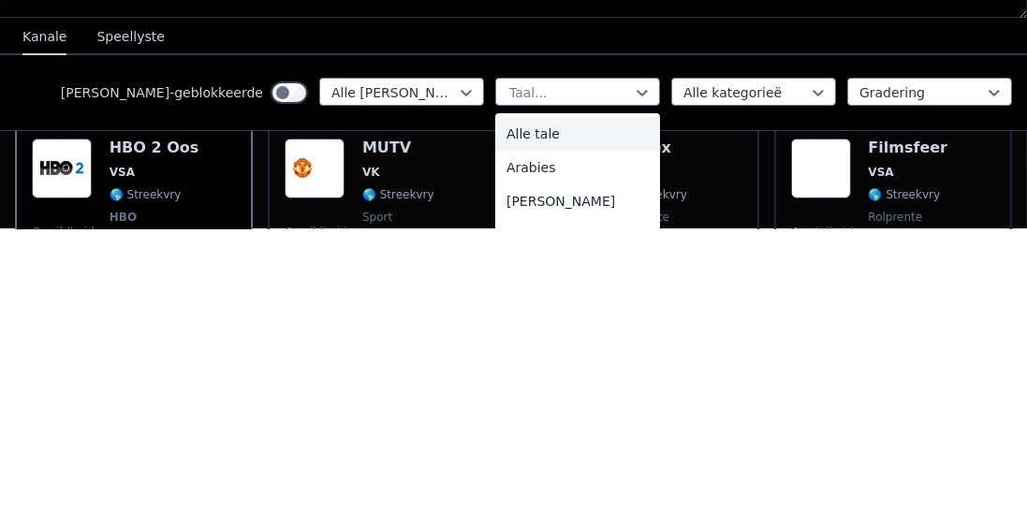
click at [558, 406] on div "Alle tale" at bounding box center [577, 418] width 165 height 34
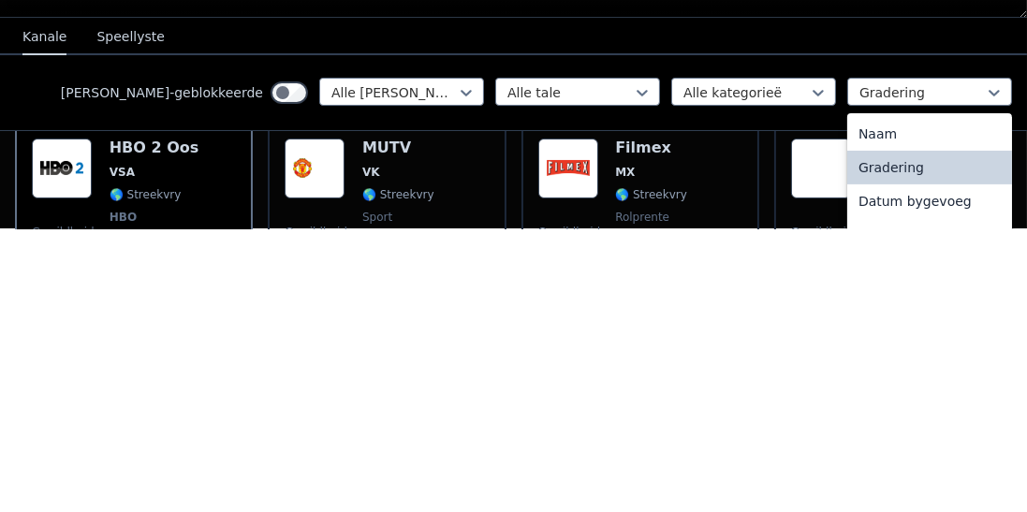
click at [888, 317] on nav "Kanale Speellyste" at bounding box center [513, 320] width 1027 height 37
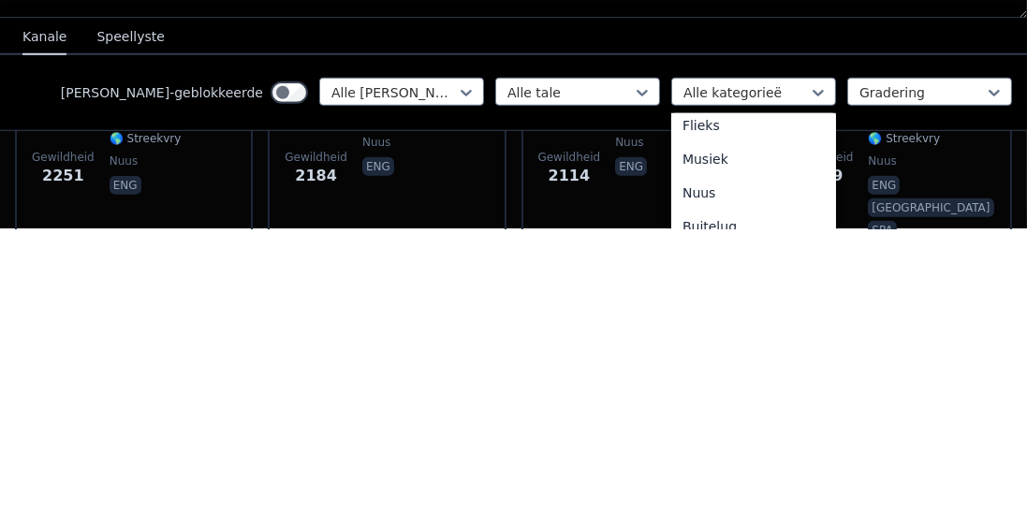
scroll to position [514, 0]
click at [716, 398] on div "Flieks" at bounding box center [753, 409] width 165 height 34
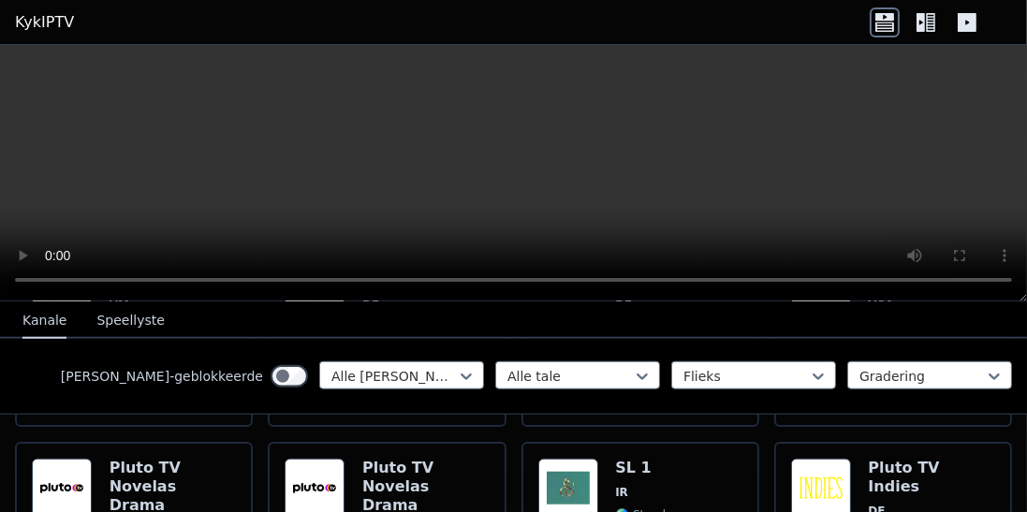
scroll to position [9078, 0]
